Goal: Task Accomplishment & Management: Manage account settings

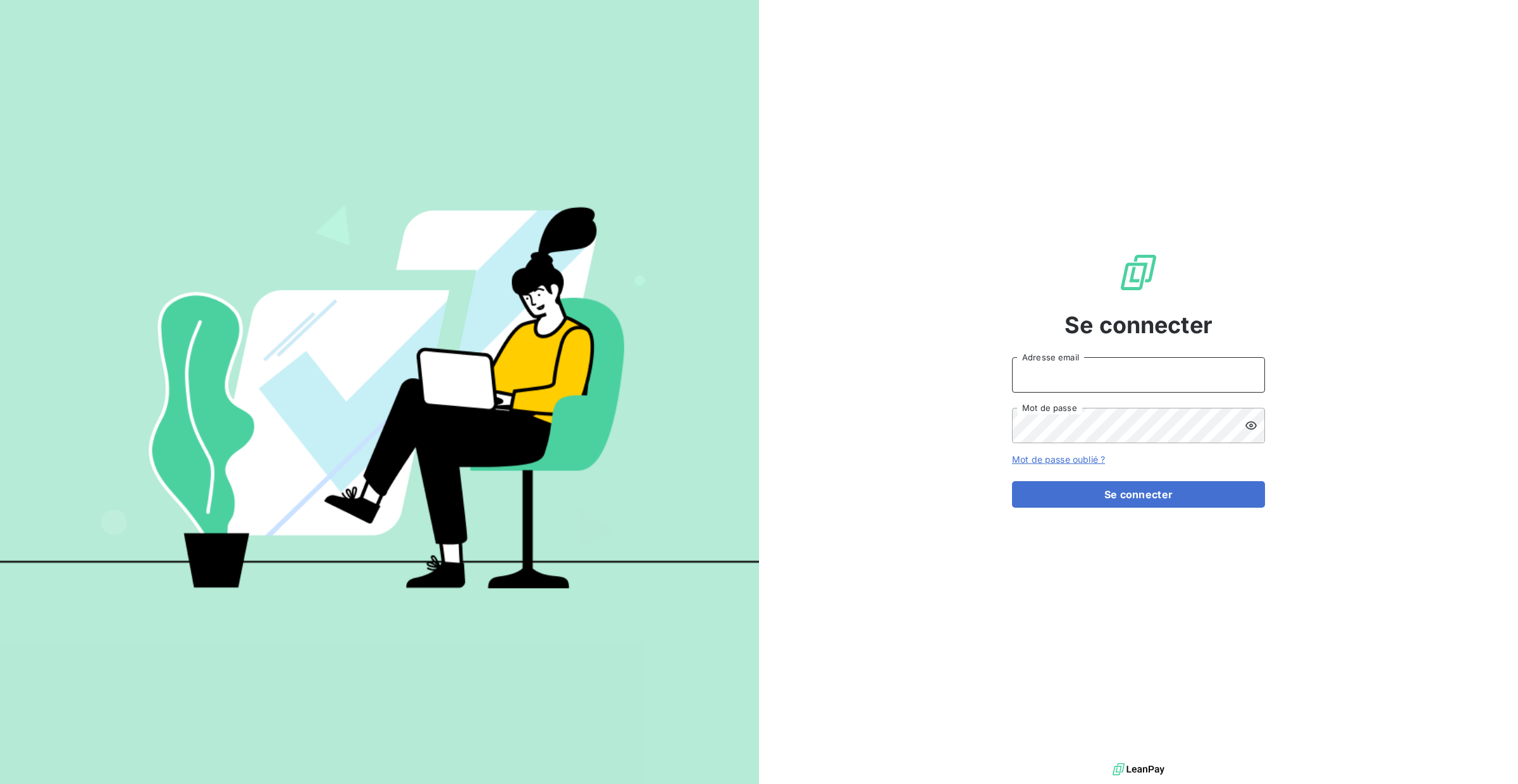
click at [1153, 377] on input "Adresse email" at bounding box center [1138, 375] width 253 height 35
click at [1099, 386] on input "Adresse email" at bounding box center [1138, 375] width 253 height 35
type input "[PERSON_NAME][EMAIL_ADDRESS][DOMAIN_NAME]"
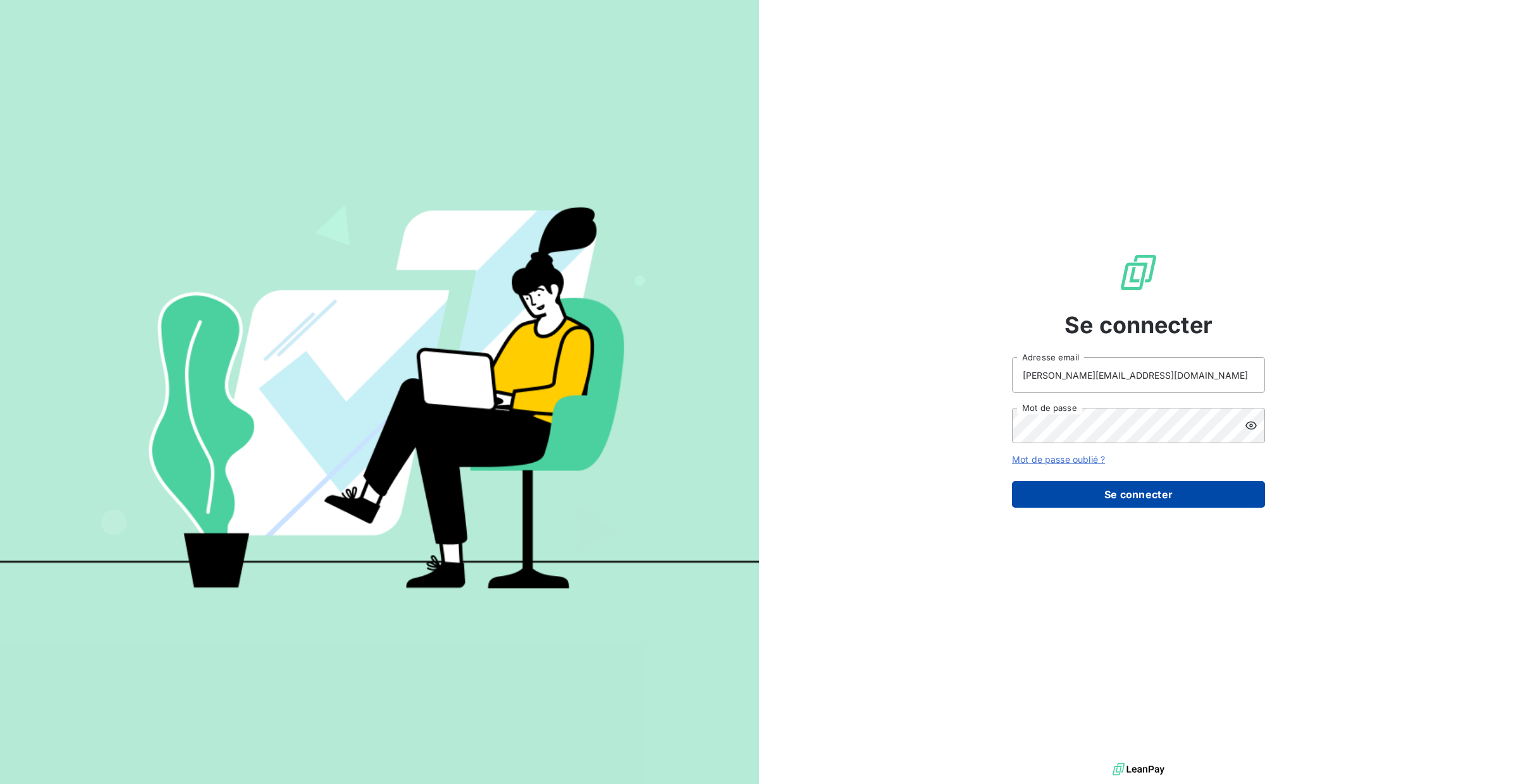
click at [1117, 489] on button "Se connecter" at bounding box center [1138, 494] width 253 height 26
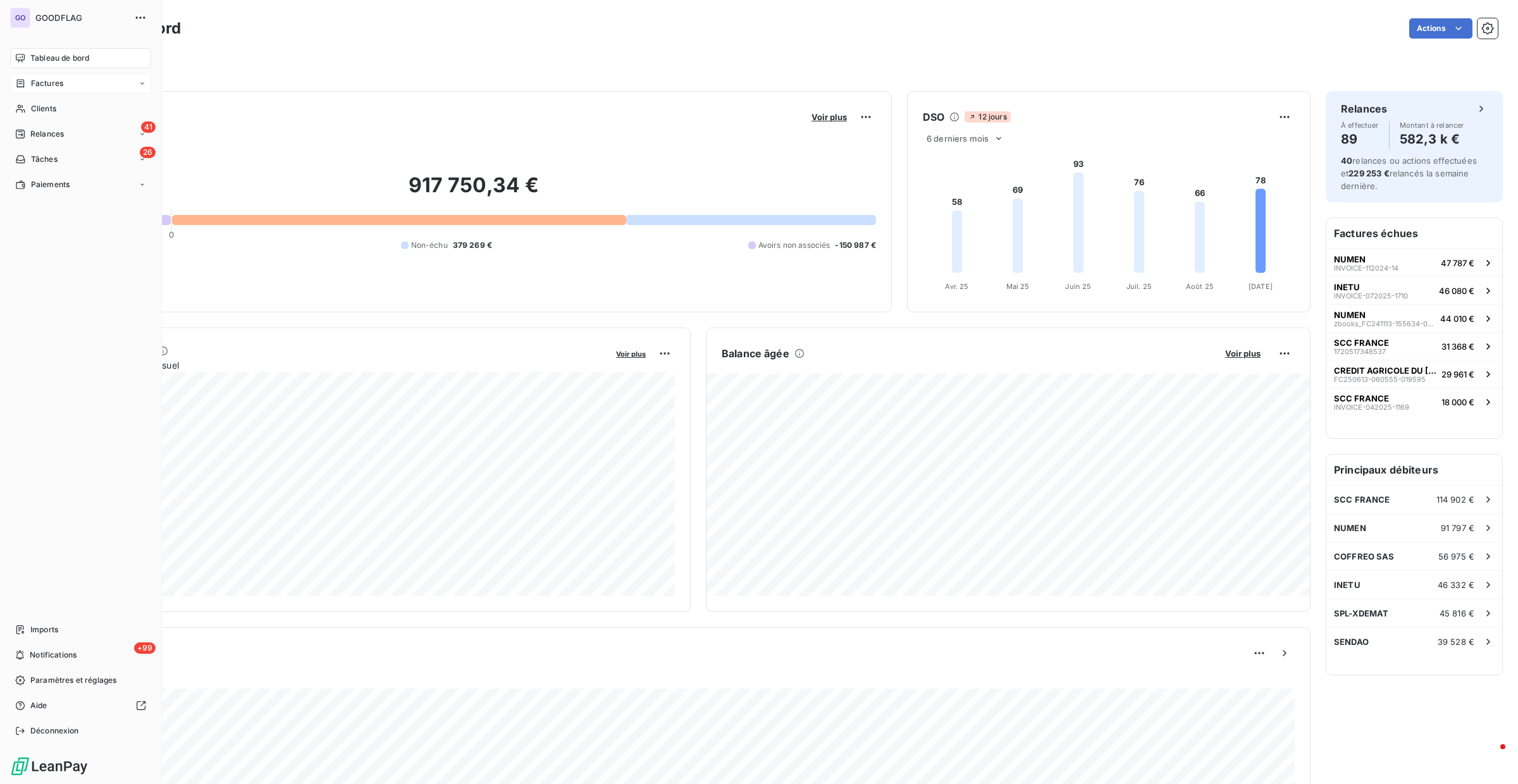
click at [45, 80] on span "Factures" at bounding box center [48, 83] width 33 height 12
click at [43, 116] on div "Factures" at bounding box center [88, 109] width 126 height 20
